Goal: Information Seeking & Learning: Learn about a topic

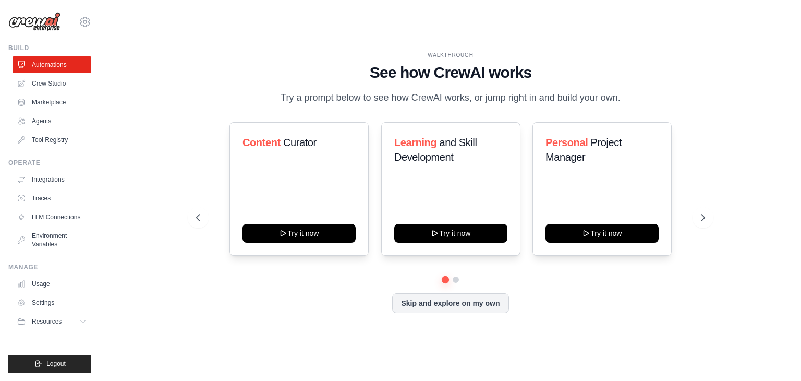
click at [266, 64] on h1 "See how CrewAI works" at bounding box center [450, 72] width 509 height 19
